Goal: Task Accomplishment & Management: Manage account settings

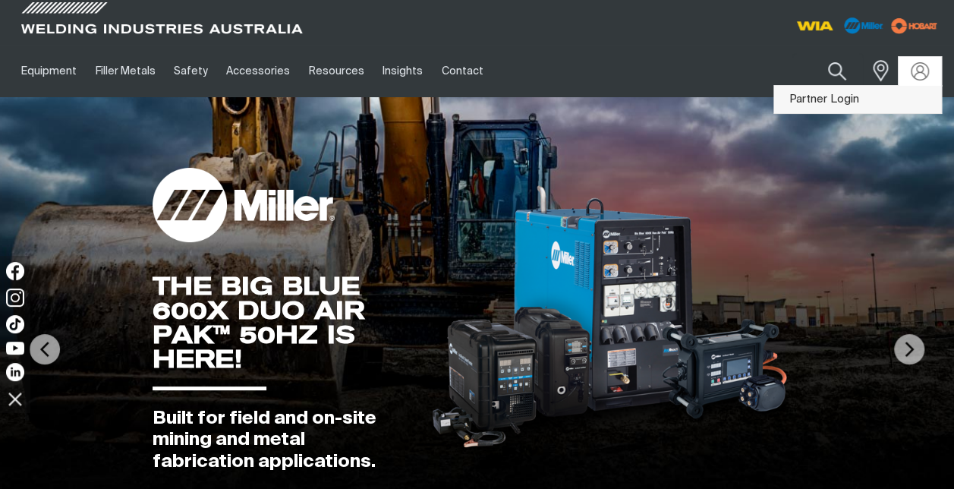
click at [840, 102] on link "Partner Login" at bounding box center [857, 100] width 167 height 28
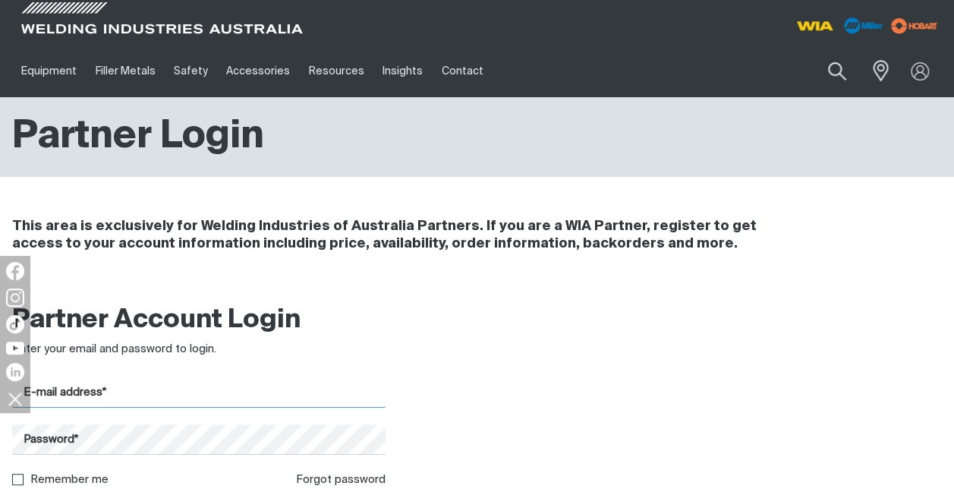
type input "[PERSON_NAME][EMAIL_ADDRESS][PERSON_NAME][DOMAIN_NAME]"
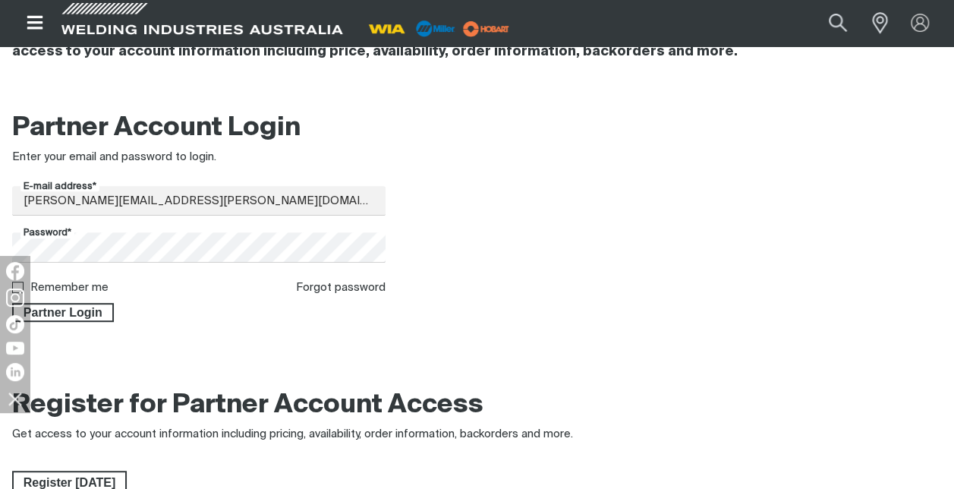
scroll to position [193, 0]
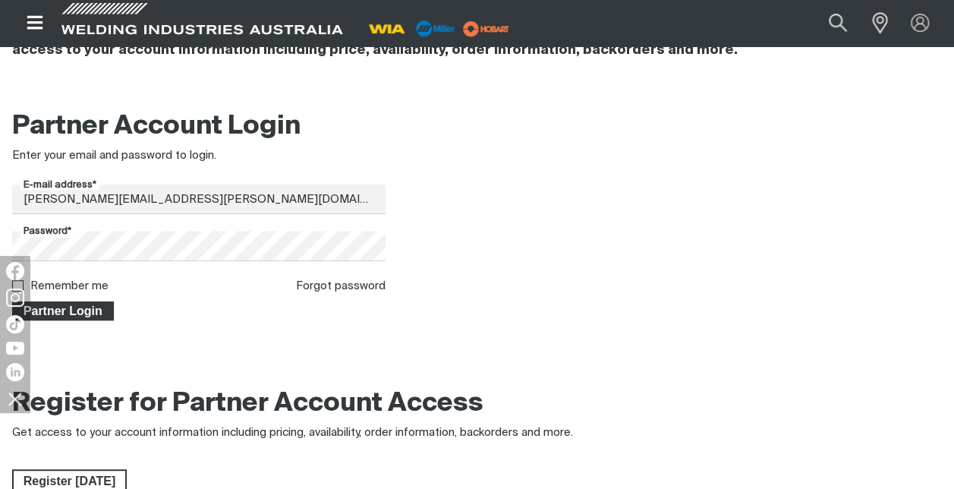
click at [90, 313] on span "Partner Login" at bounding box center [63, 311] width 99 height 20
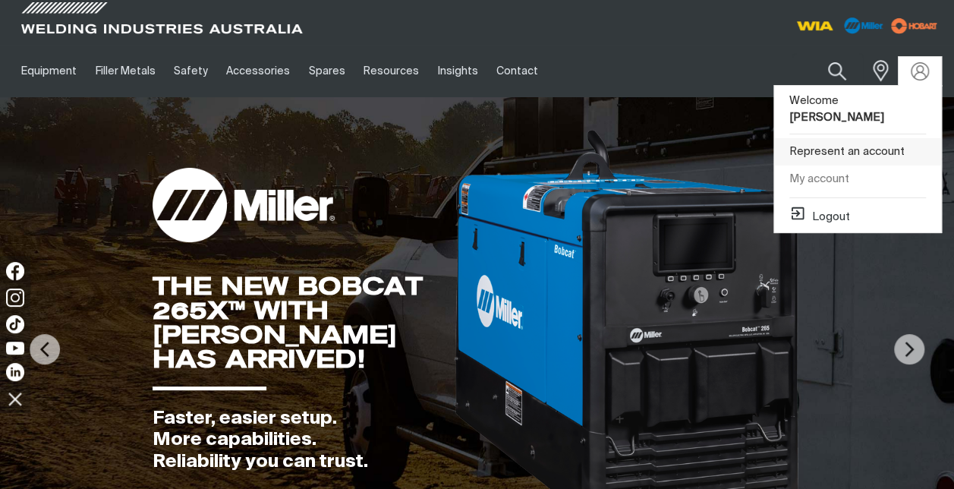
click at [860, 138] on link "Represent an account" at bounding box center [857, 152] width 167 height 28
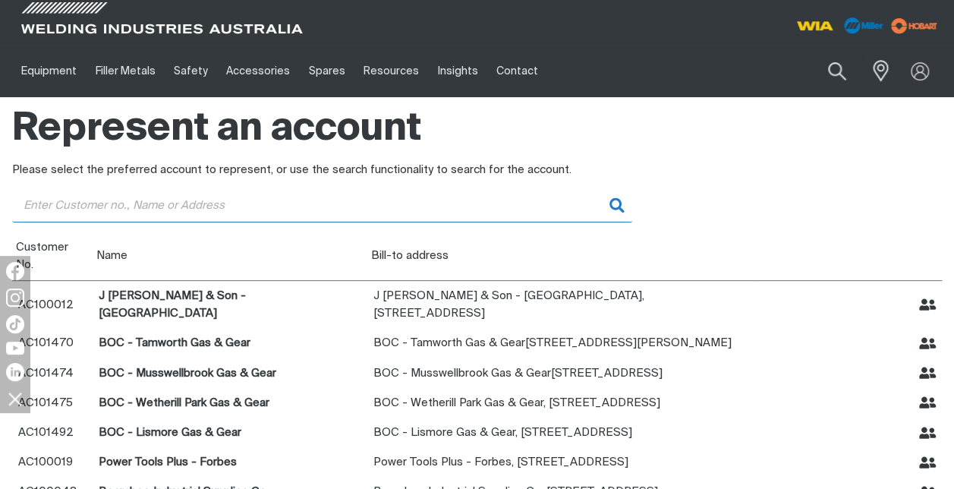
click at [127, 211] on input "Customer" at bounding box center [322, 205] width 620 height 34
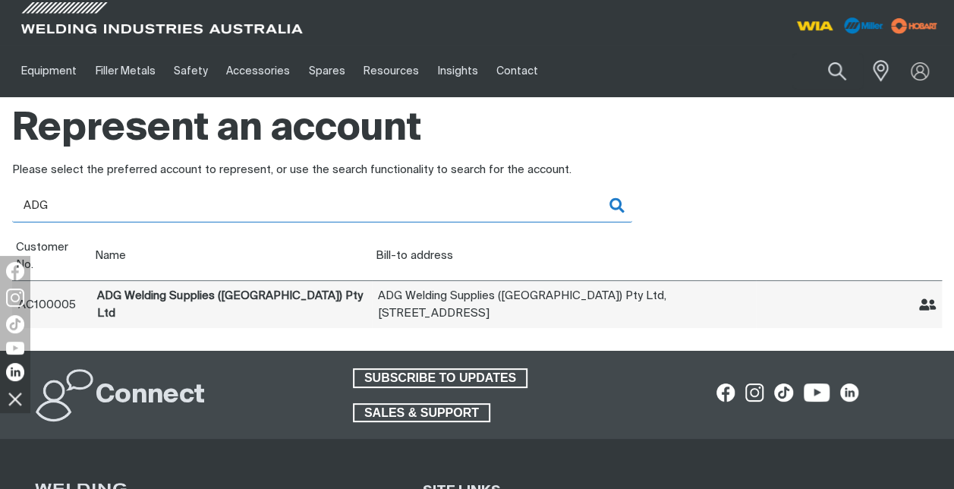
type input "ADG"
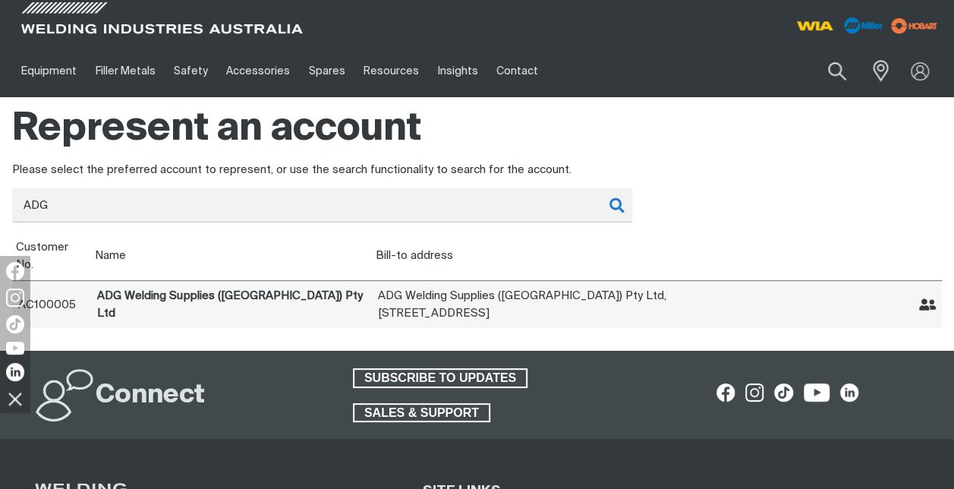
click at [920, 296] on icon "Represent ADG Welding Supplies (NSW) Pty Ltd" at bounding box center [927, 304] width 17 height 17
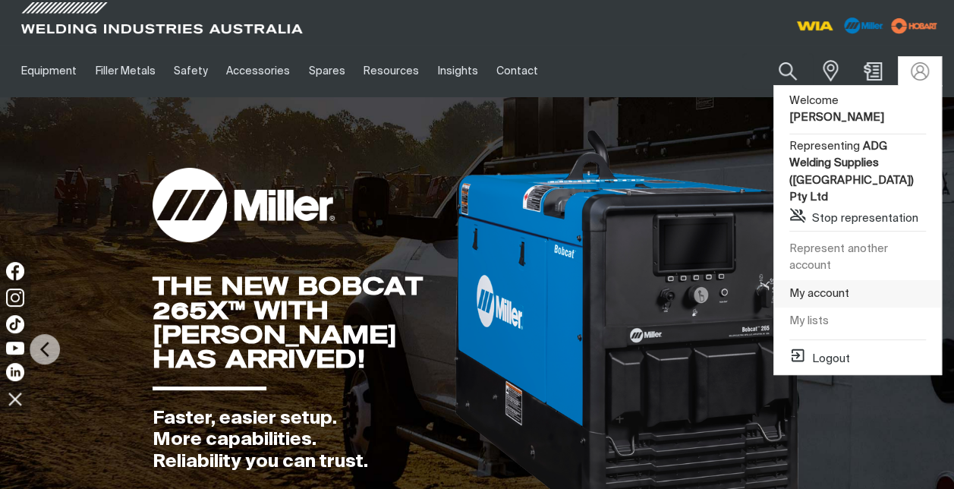
click at [812, 280] on link "My account" at bounding box center [857, 294] width 167 height 28
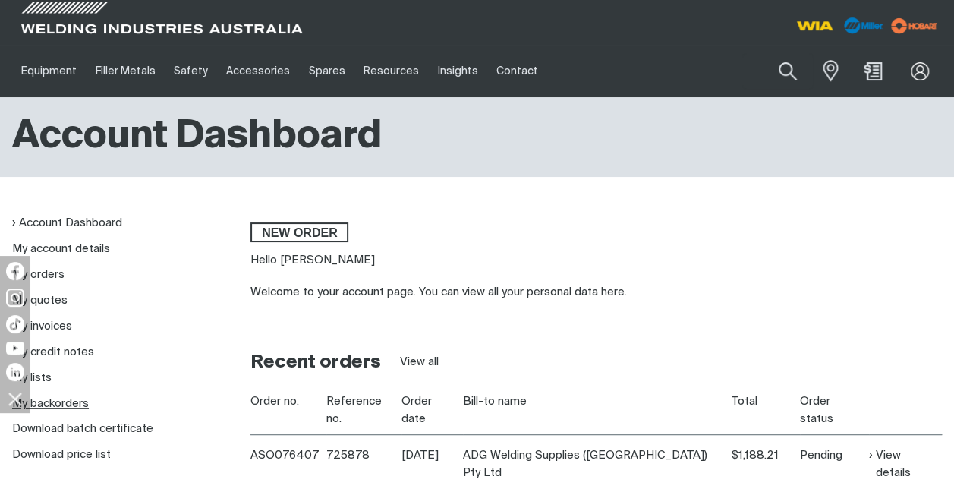
click at [76, 402] on link "My backorders" at bounding box center [50, 403] width 77 height 11
